Goal: Check status: Check status

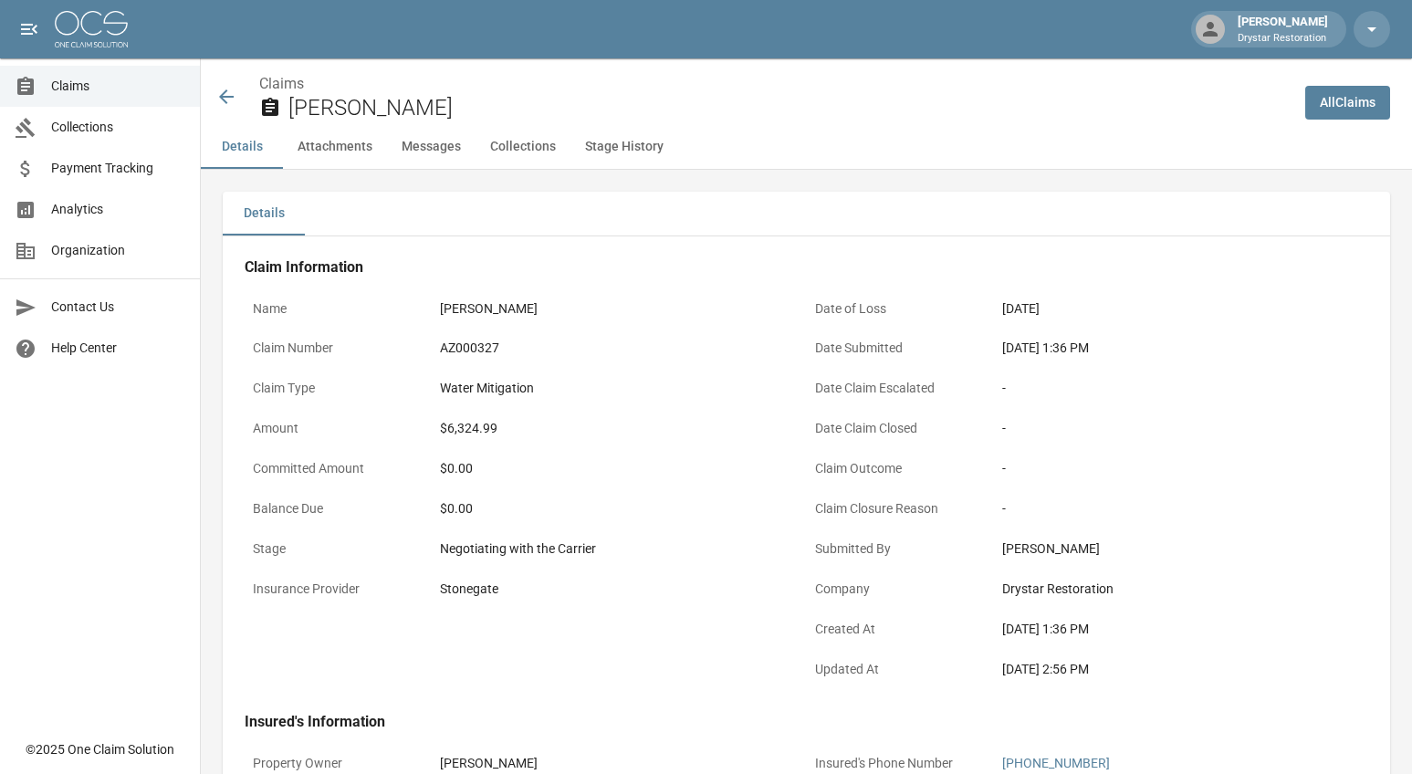
click at [224, 103] on icon at bounding box center [226, 97] width 22 height 22
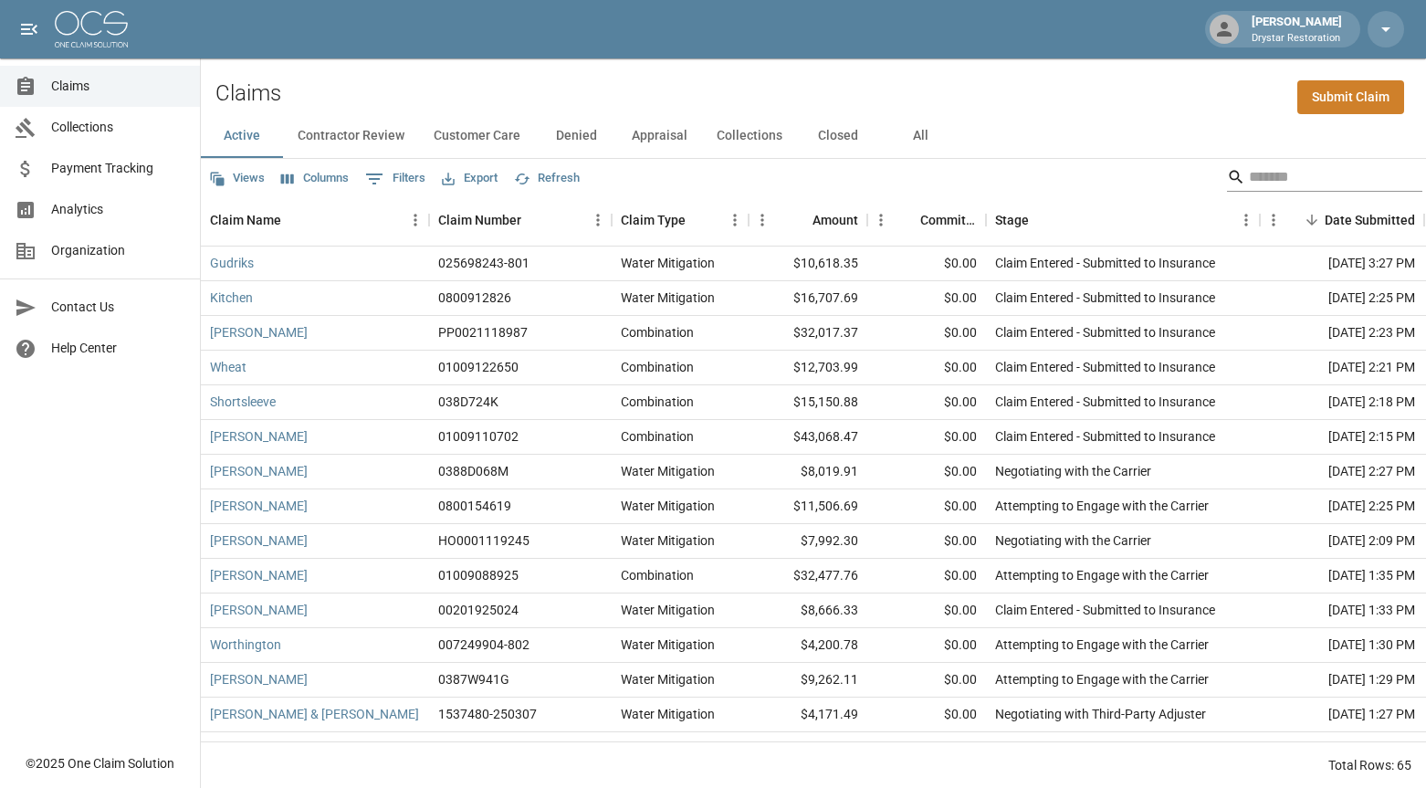
click at [1265, 188] on input "Search" at bounding box center [1322, 177] width 146 height 29
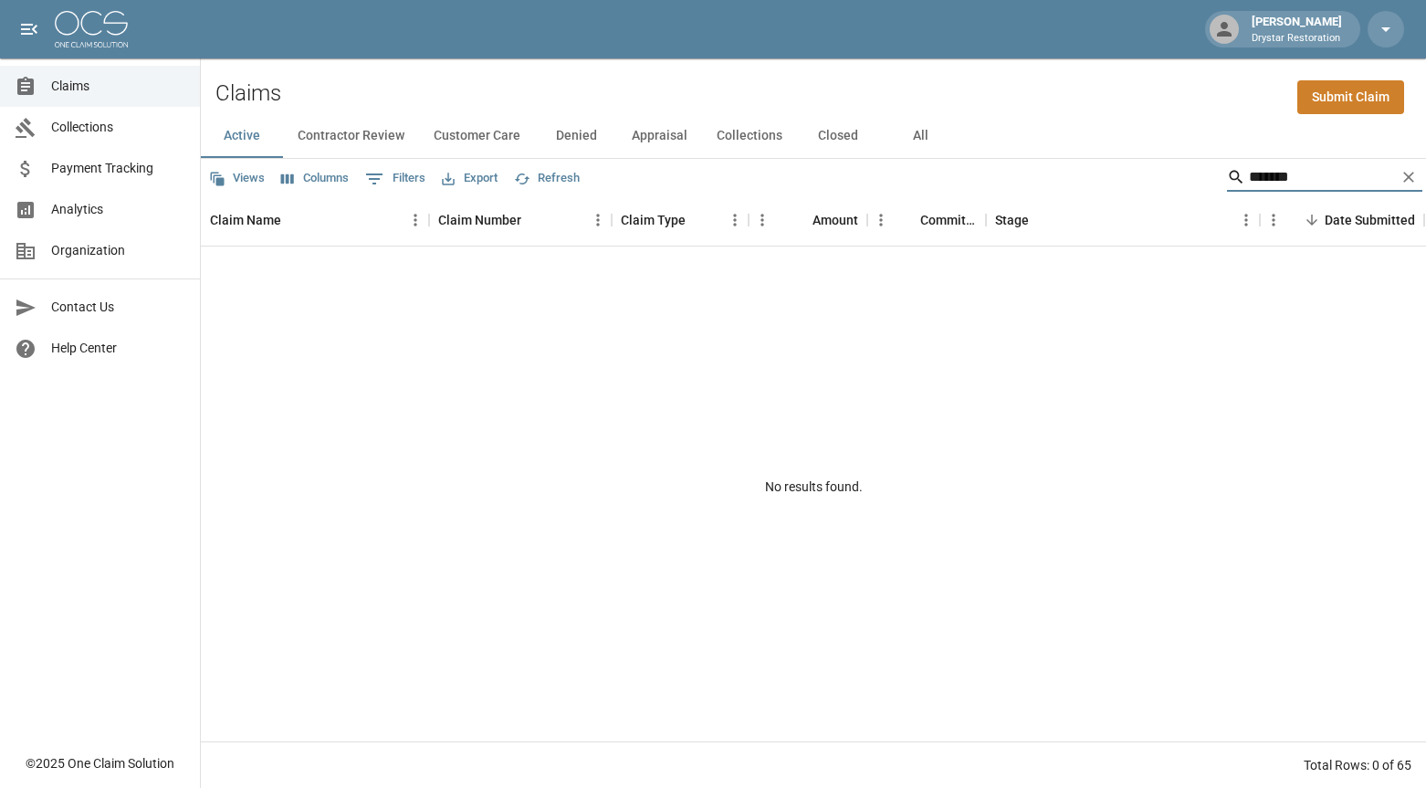
type input "*******"
drag, startPoint x: 957, startPoint y: 142, endPoint x: 907, endPoint y: 140, distance: 50.2
click at [952, 142] on button "All" at bounding box center [920, 136] width 82 height 44
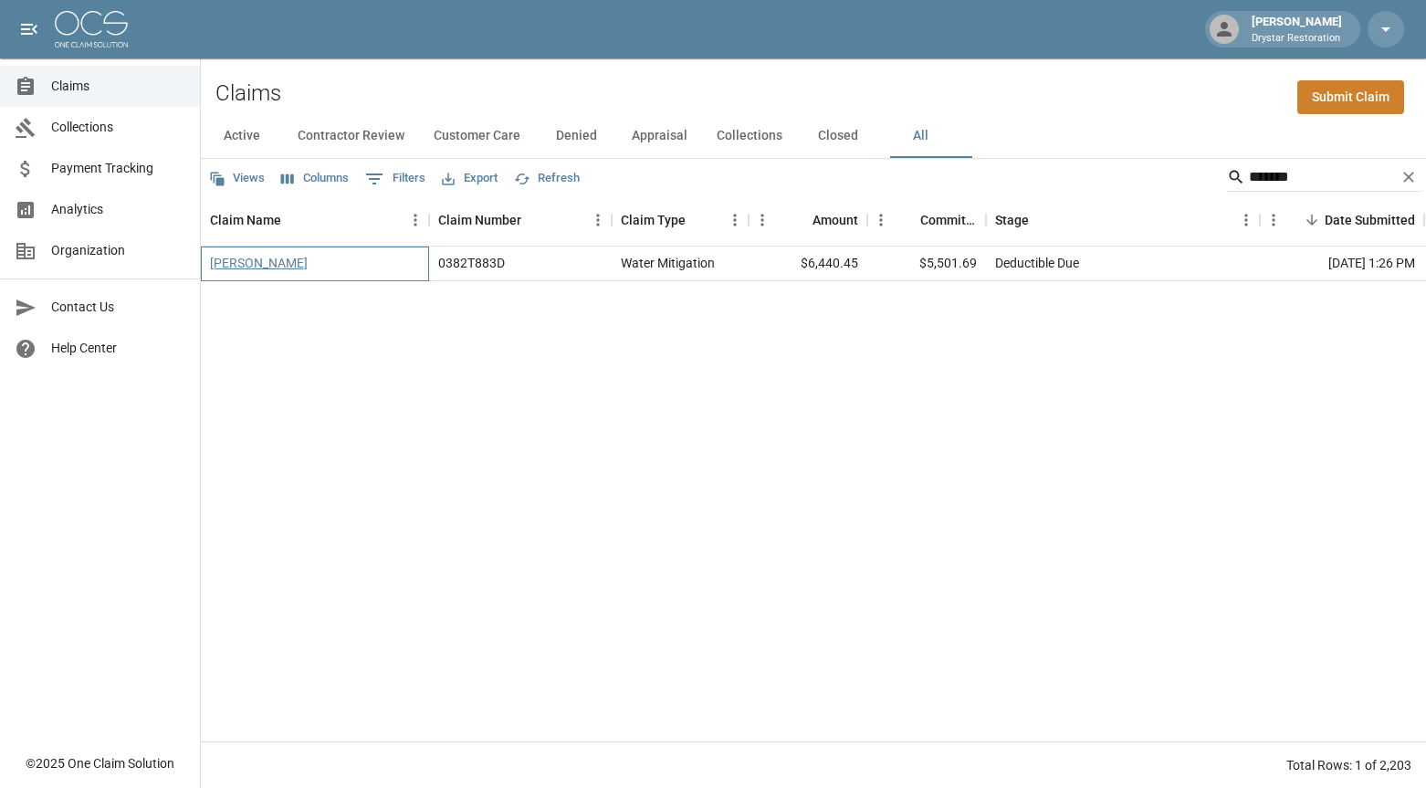
click at [266, 257] on link "Jan Lovejoy" at bounding box center [259, 263] width 98 height 18
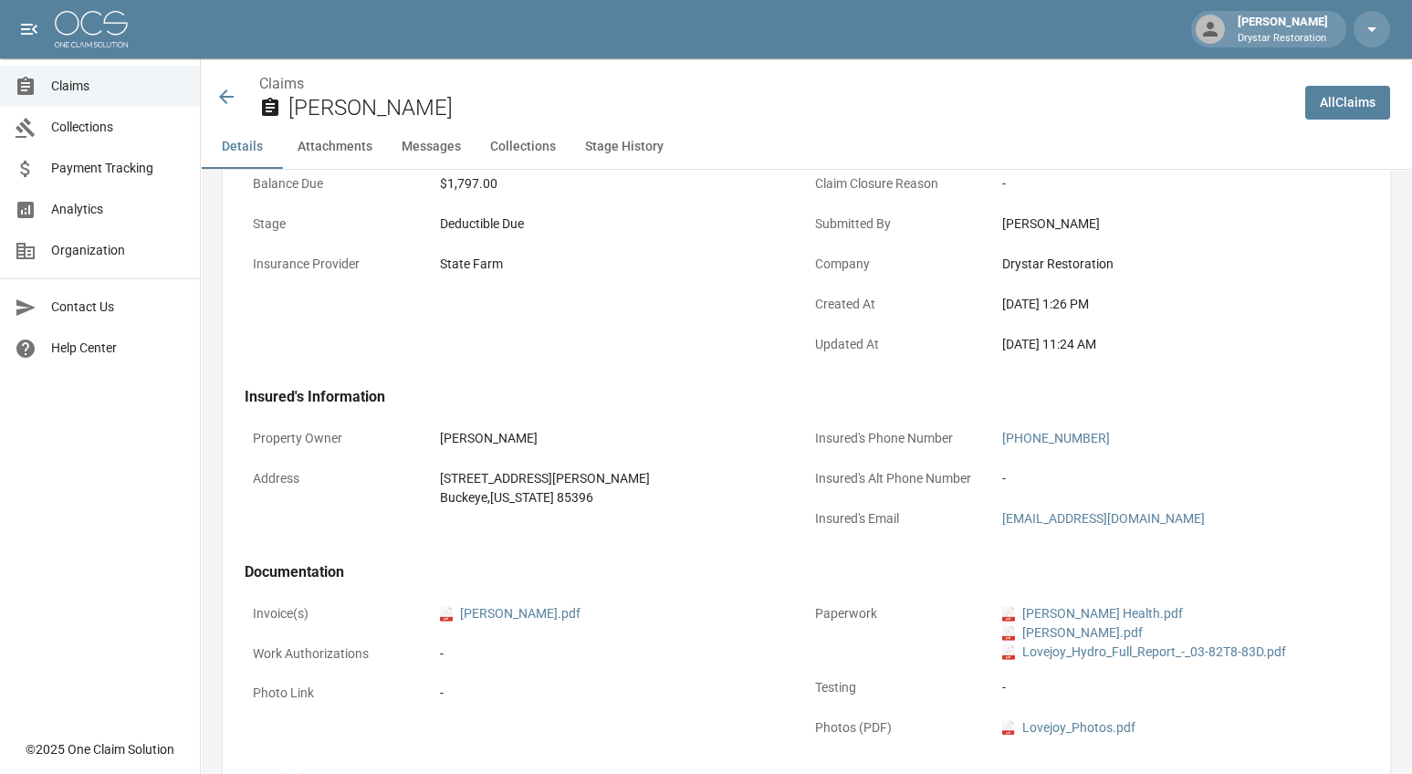
scroll to position [129, 0]
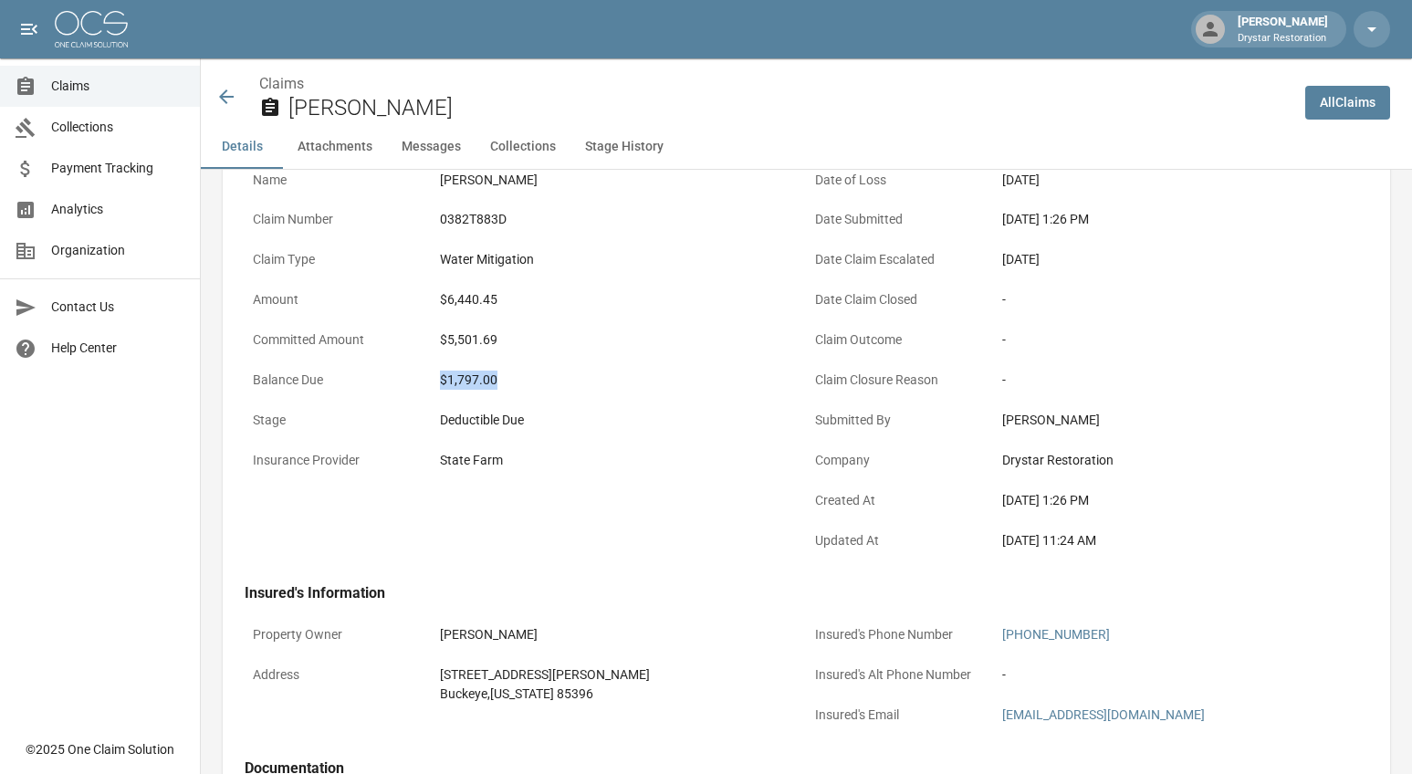
drag, startPoint x: 396, startPoint y: 385, endPoint x: 585, endPoint y: 387, distance: 189.0
click at [585, 387] on div "Balance Due $1,797.00" at bounding box center [526, 382] width 562 height 40
click at [585, 387] on div "$1,797.00" at bounding box center [619, 380] width 358 height 19
drag, startPoint x: 572, startPoint y: 386, endPoint x: 435, endPoint y: 380, distance: 136.2
click at [435, 380] on div "$1,797.00" at bounding box center [619, 380] width 374 height 36
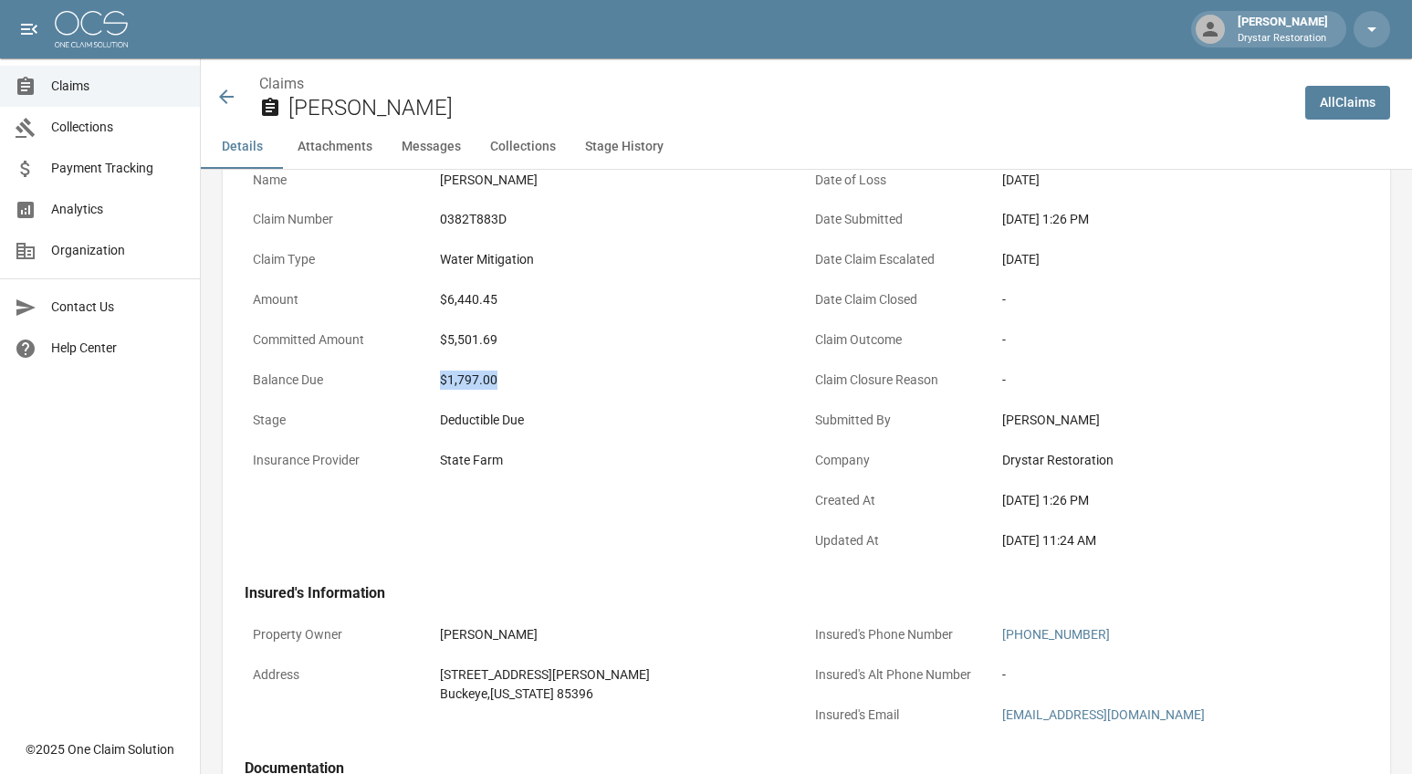
click at [435, 380] on div "$1,797.00" at bounding box center [619, 380] width 374 height 36
drag, startPoint x: 498, startPoint y: 380, endPoint x: 430, endPoint y: 375, distance: 68.6
click at [430, 375] on div "Balance Due $1,797.00" at bounding box center [526, 382] width 562 height 40
click at [432, 377] on p "Balance Due" at bounding box center [338, 380] width 187 height 36
drag, startPoint x: 435, startPoint y: 390, endPoint x: 481, endPoint y: 385, distance: 45.9
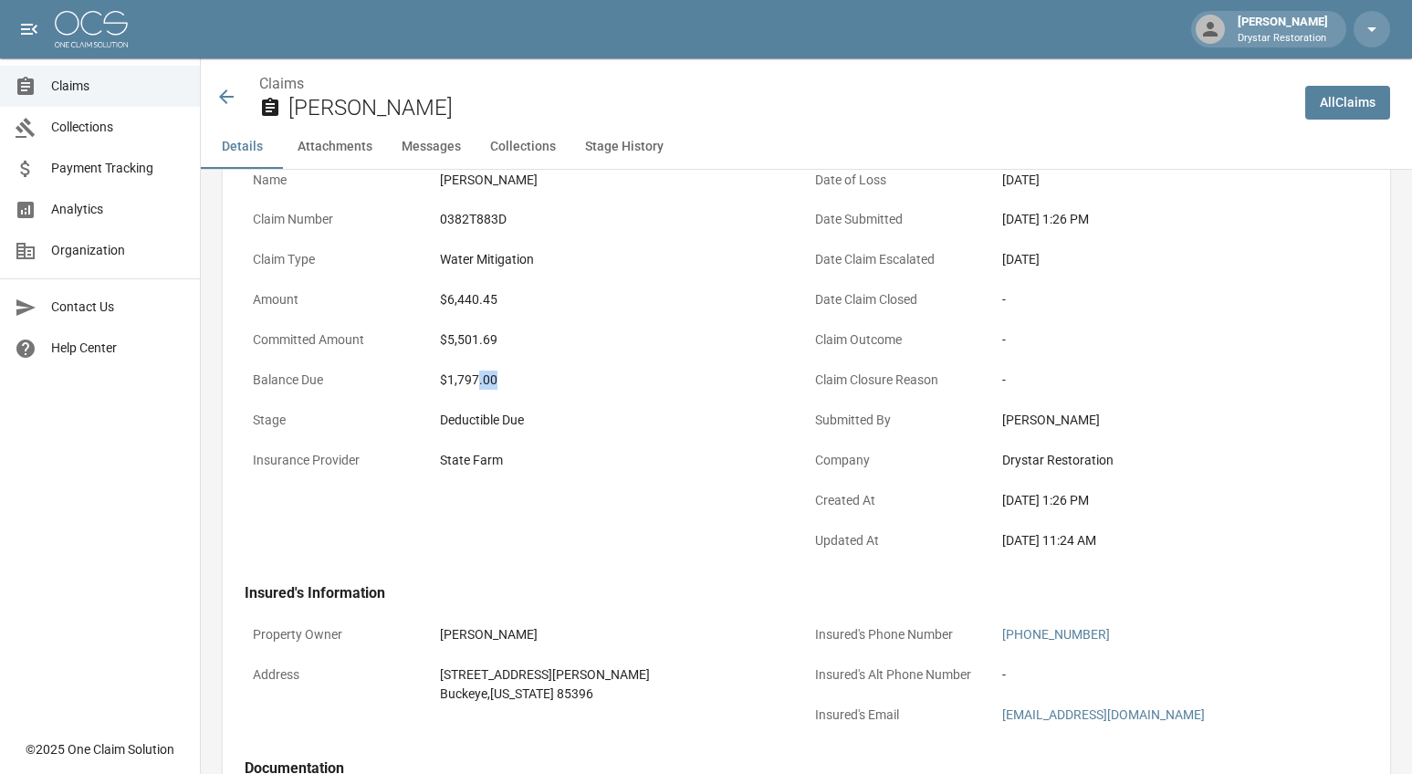
click at [481, 385] on div "$1,797.00" at bounding box center [619, 380] width 374 height 36
click at [490, 393] on div "$1,797.00" at bounding box center [619, 380] width 374 height 36
drag, startPoint x: 442, startPoint y: 382, endPoint x: 496, endPoint y: 385, distance: 54.0
click at [496, 385] on div "$1,797.00" at bounding box center [619, 380] width 358 height 19
click at [497, 386] on div "$1,797.00" at bounding box center [619, 380] width 358 height 19
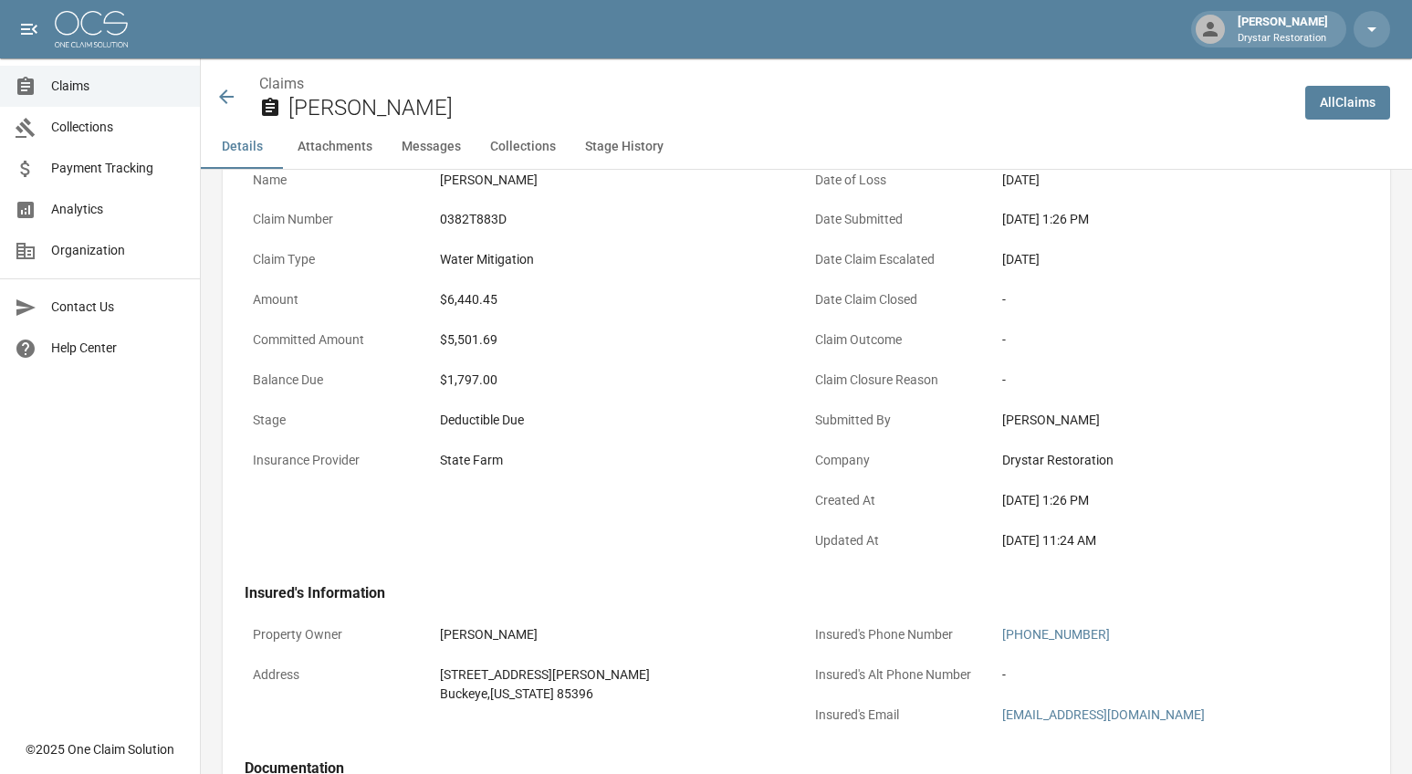
scroll to position [0, 0]
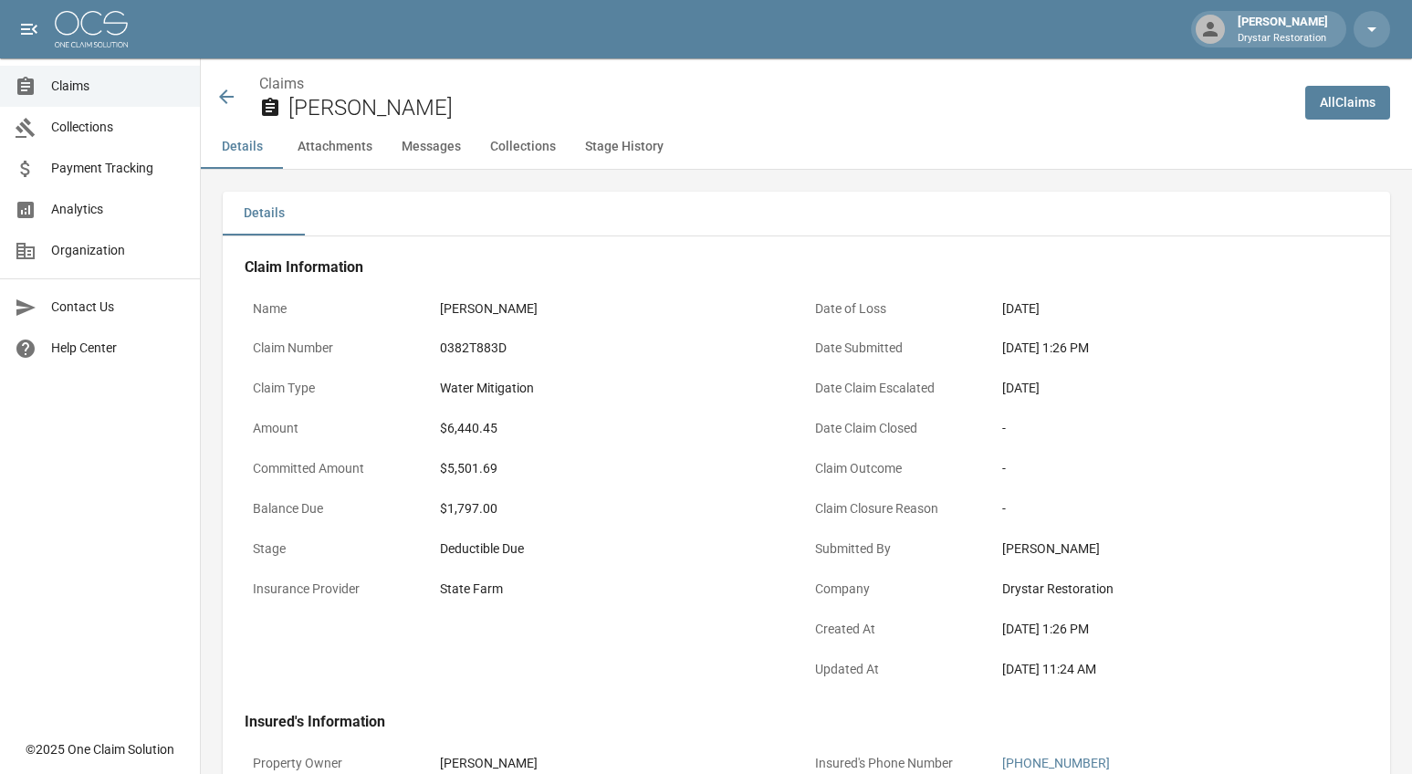
click at [797, 110] on h2 "Jan Lovejoy" at bounding box center [790, 108] width 1002 height 26
click at [311, 26] on div "Robert Simonson Drystar Restoration" at bounding box center [706, 29] width 1412 height 58
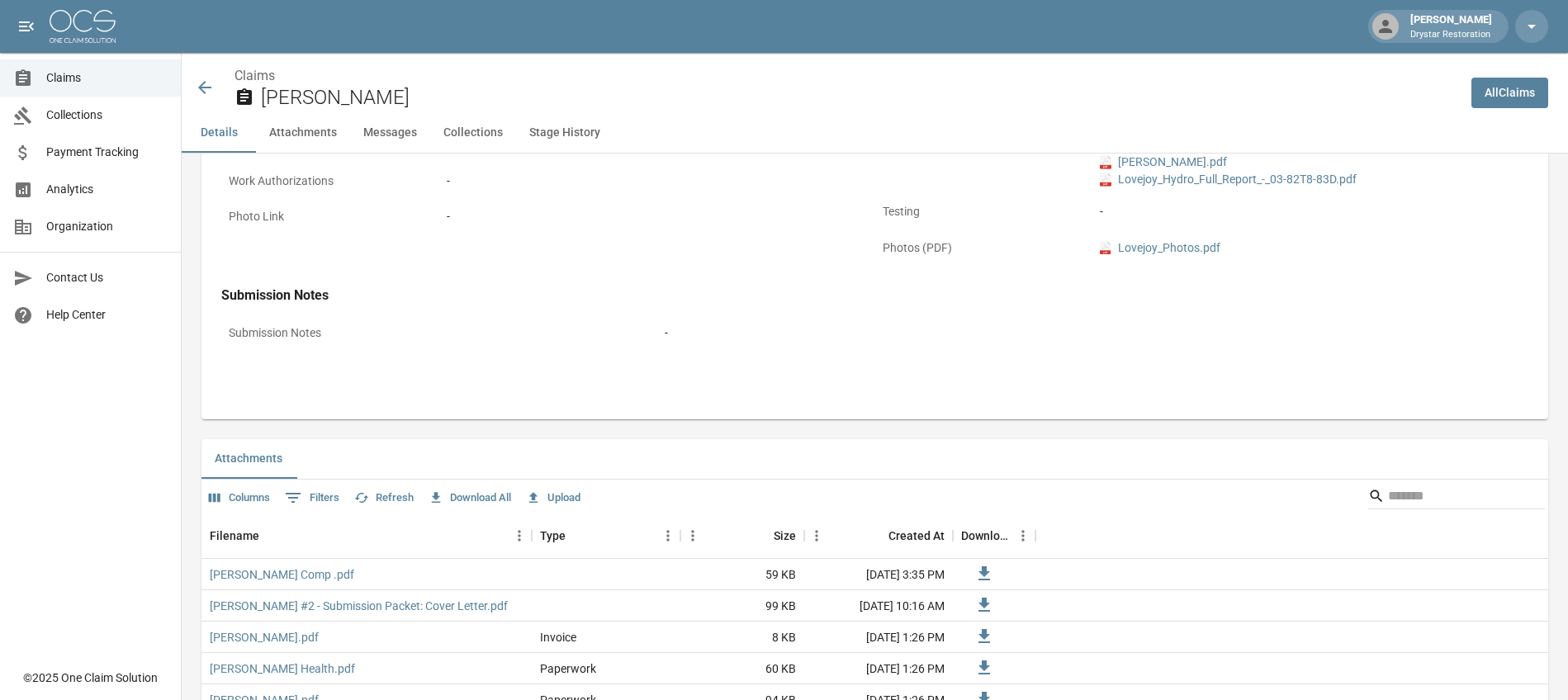
scroll to position [461, 0]
